Goal: Find specific page/section: Find specific page/section

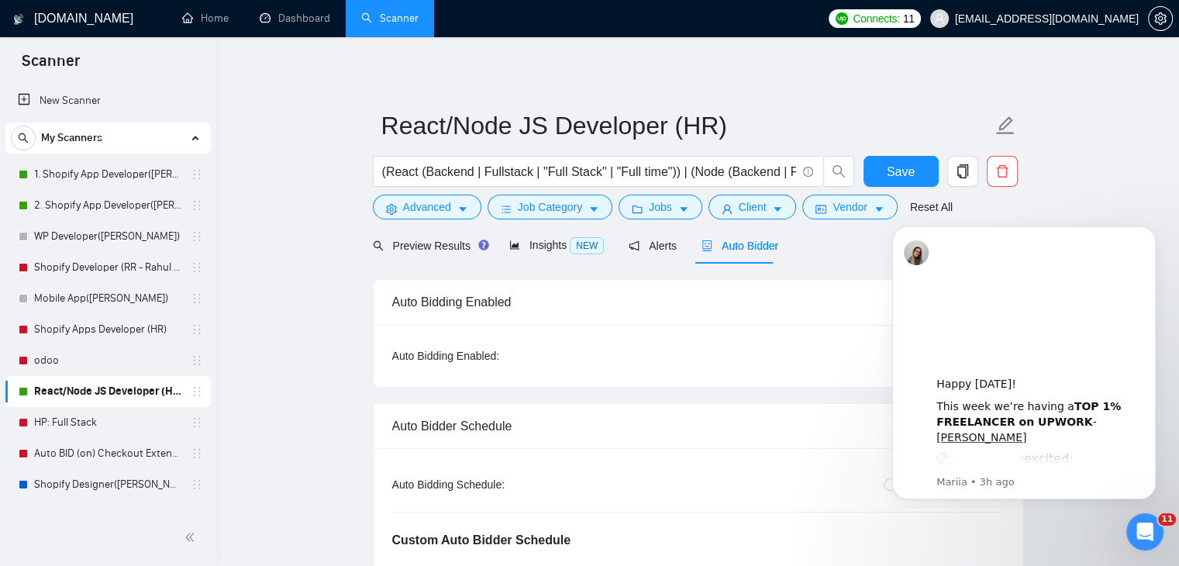
click at [1140, 519] on icon "Open Intercom Messenger" at bounding box center [1143, 530] width 26 height 26
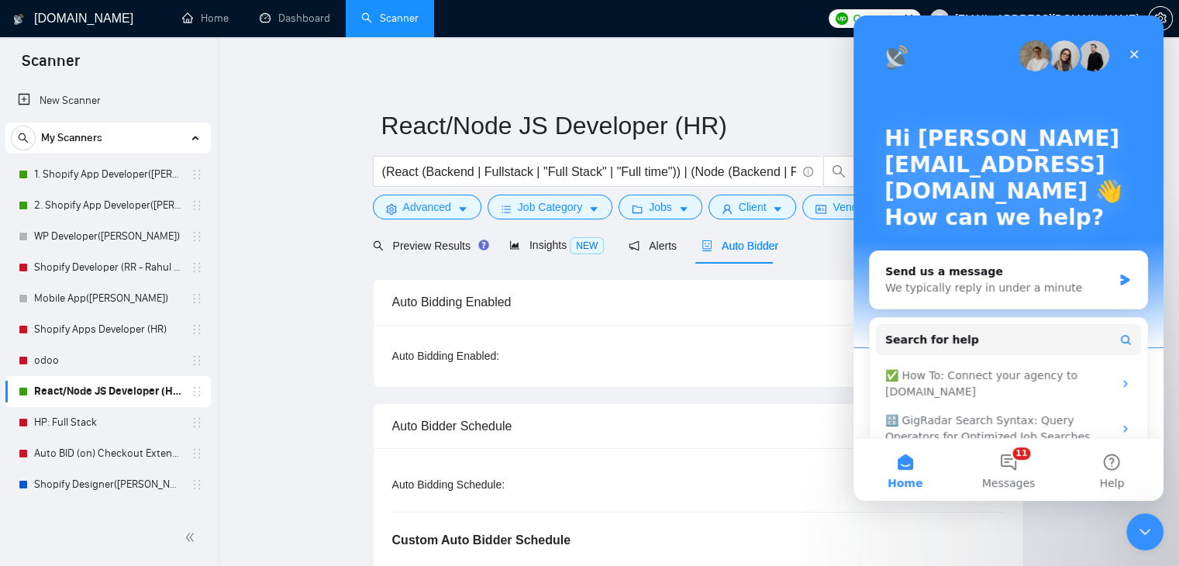
click at [1135, 50] on icon "Close" at bounding box center [1134, 54] width 12 height 12
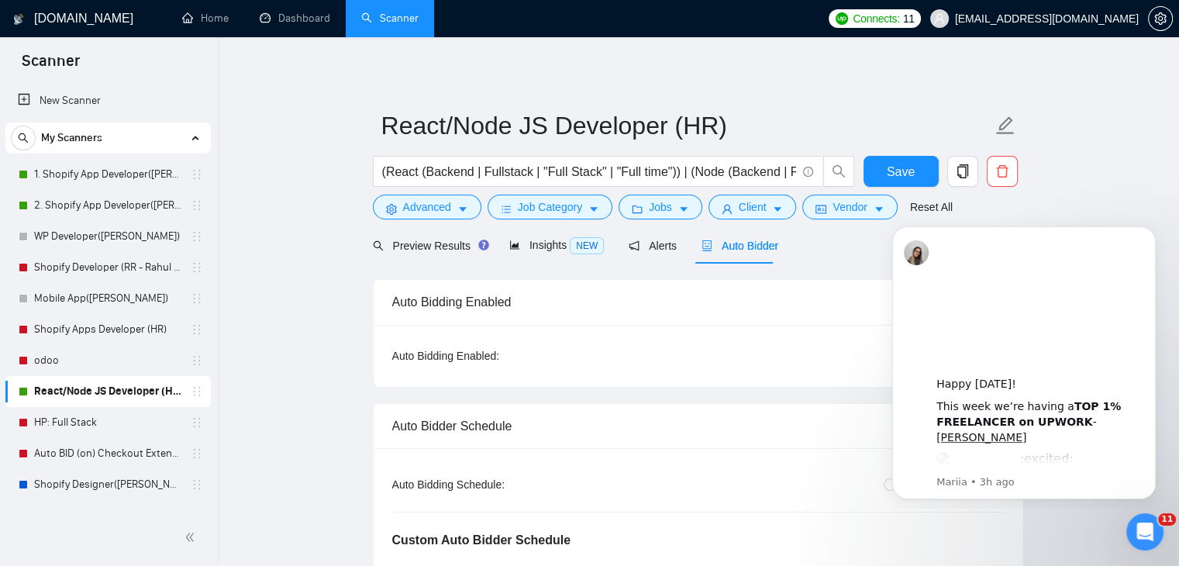
drag, startPoint x: 809, startPoint y: 78, endPoint x: 816, endPoint y: 88, distance: 11.6
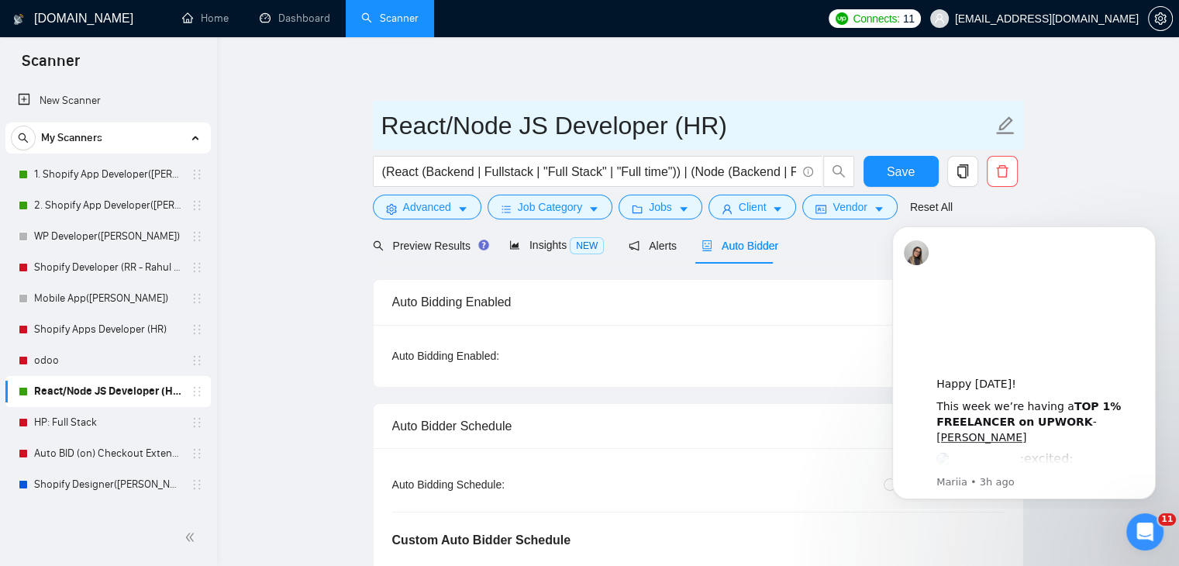
drag, startPoint x: 773, startPoint y: 126, endPoint x: 326, endPoint y: 147, distance: 447.0
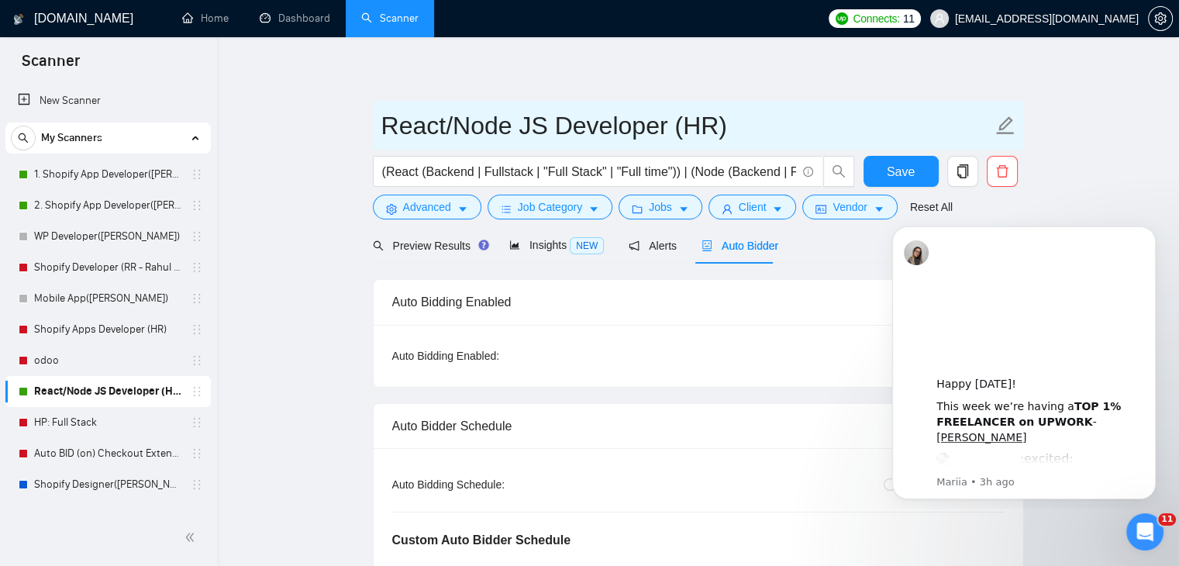
drag, startPoint x: 408, startPoint y: 134, endPoint x: 787, endPoint y: 117, distance: 379.5
click at [780, 126] on input "React/Node JS Developer (HR)" at bounding box center [686, 125] width 611 height 39
drag, startPoint x: 780, startPoint y: 130, endPoint x: 308, endPoint y: 94, distance: 473.5
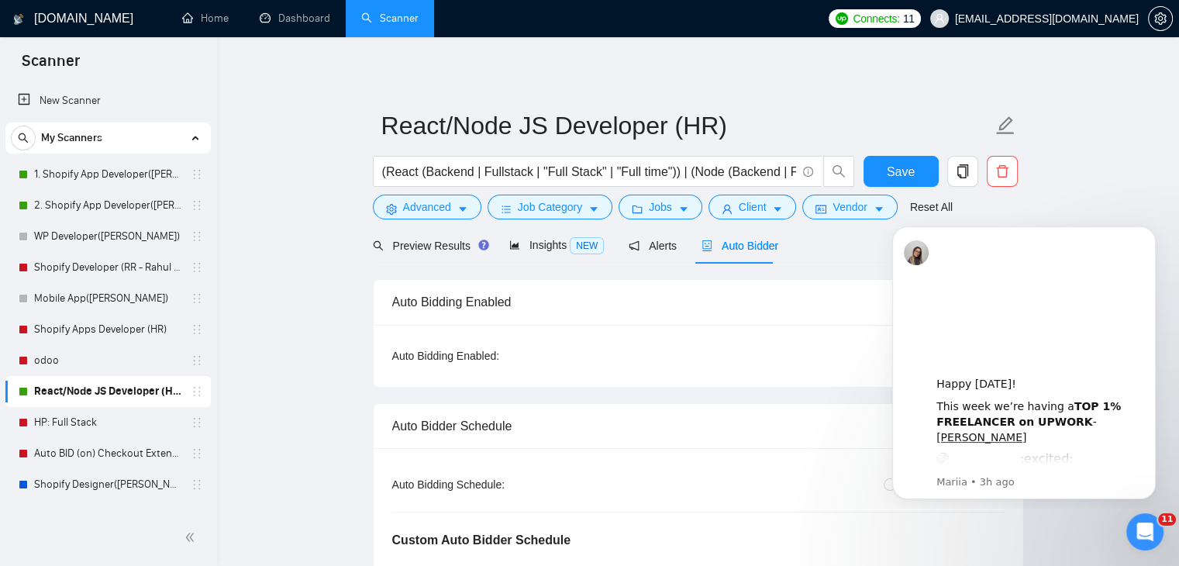
drag, startPoint x: 308, startPoint y: 94, endPoint x: 388, endPoint y: 91, distance: 80.7
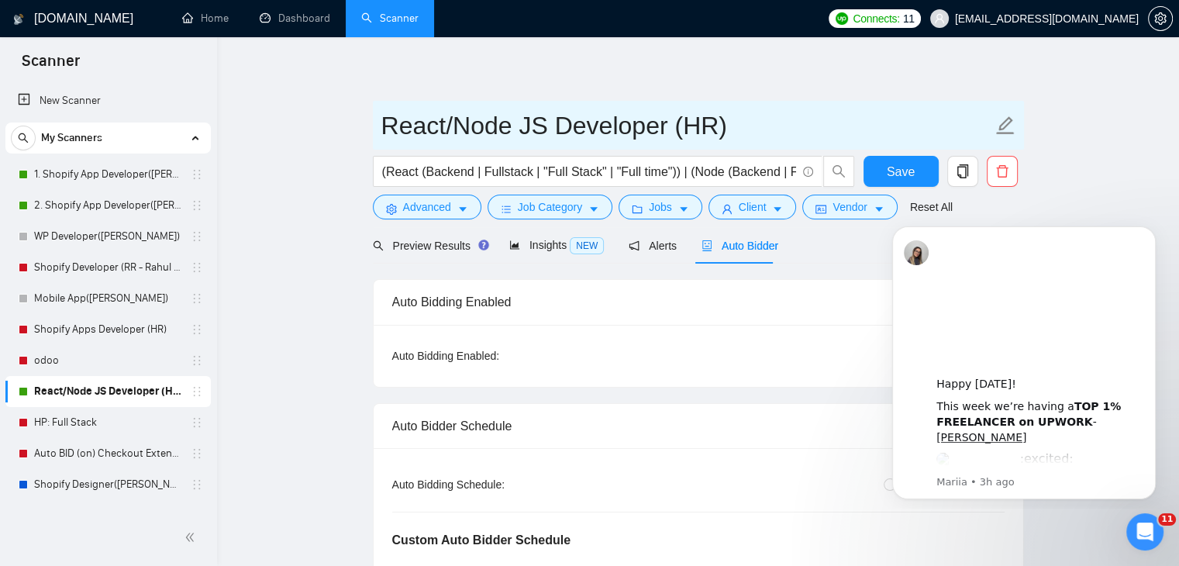
drag, startPoint x: 762, startPoint y: 129, endPoint x: 264, endPoint y: 99, distance: 498.6
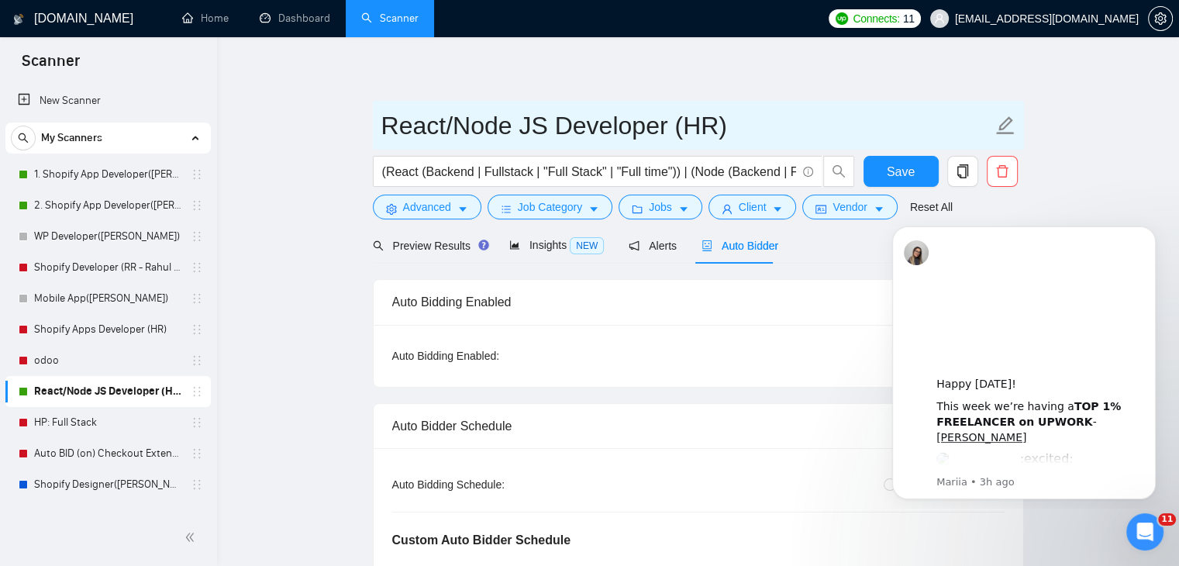
drag, startPoint x: 754, startPoint y: 124, endPoint x: 326, endPoint y: 88, distance: 428.7
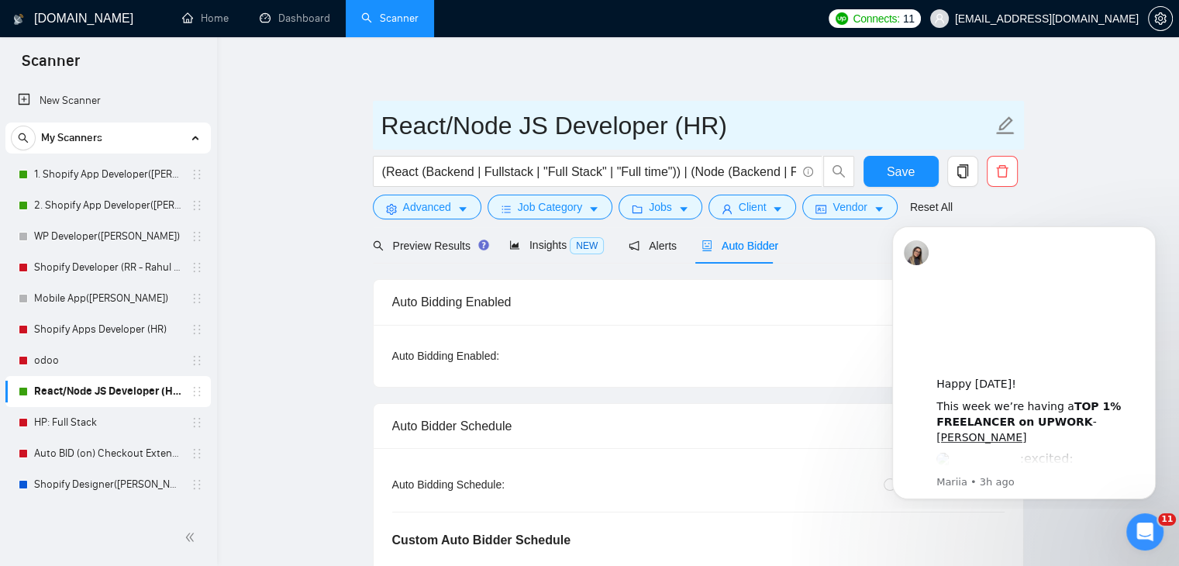
drag, startPoint x: 769, startPoint y: 129, endPoint x: 239, endPoint y: 68, distance: 533.8
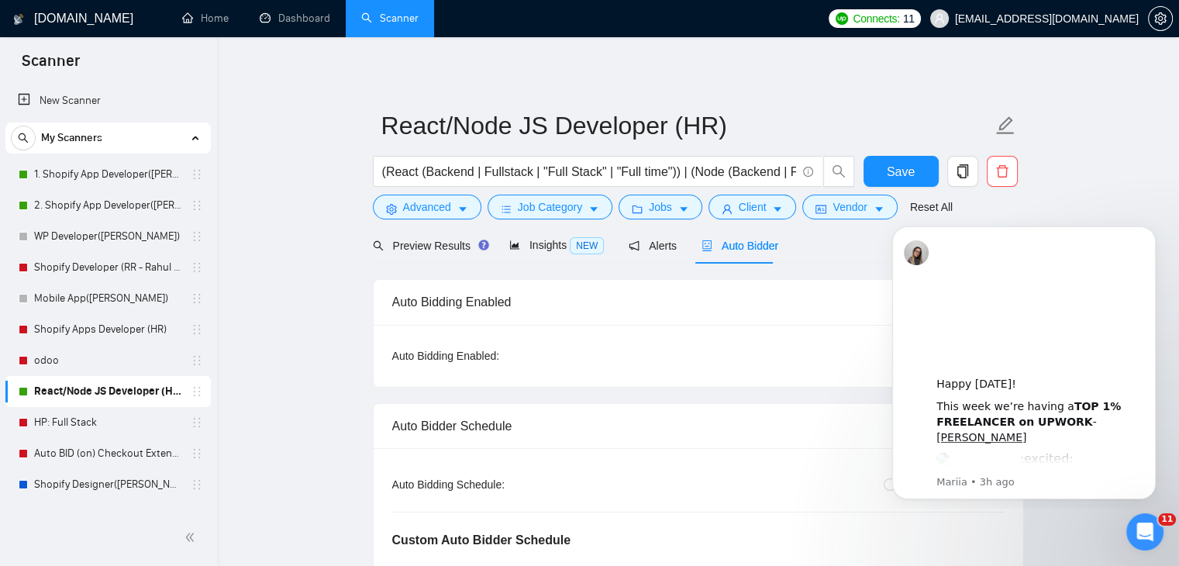
click at [200, 72] on div "Scanner" at bounding box center [108, 59] width 217 height 45
drag, startPoint x: 214, startPoint y: 7, endPoint x: 325, endPoint y: 32, distance: 113.6
click at [214, 12] on link "Home" at bounding box center [205, 18] width 47 height 13
